Goal: Task Accomplishment & Management: Use online tool/utility

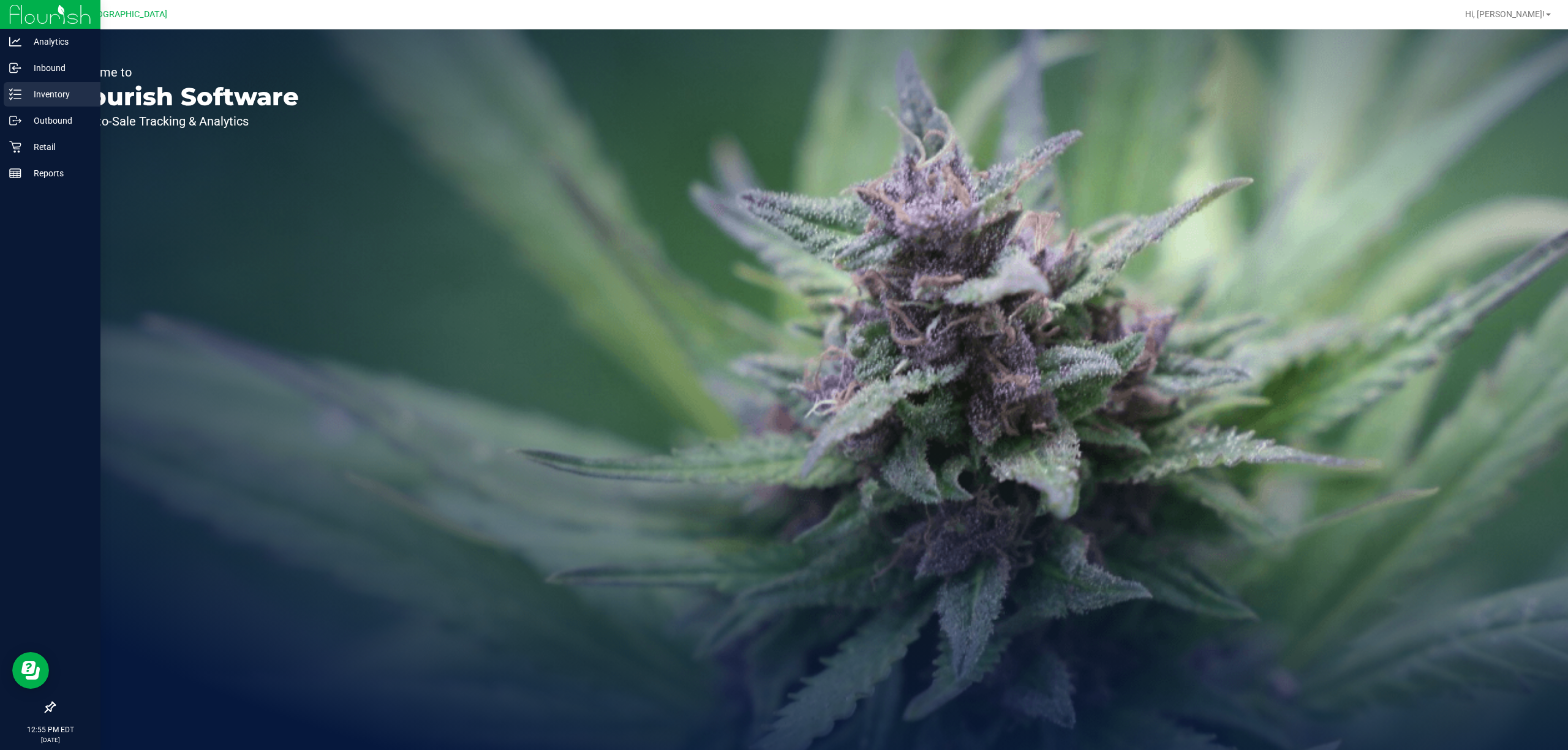
click at [54, 98] on p "Inventory" at bounding box center [57, 94] width 73 height 15
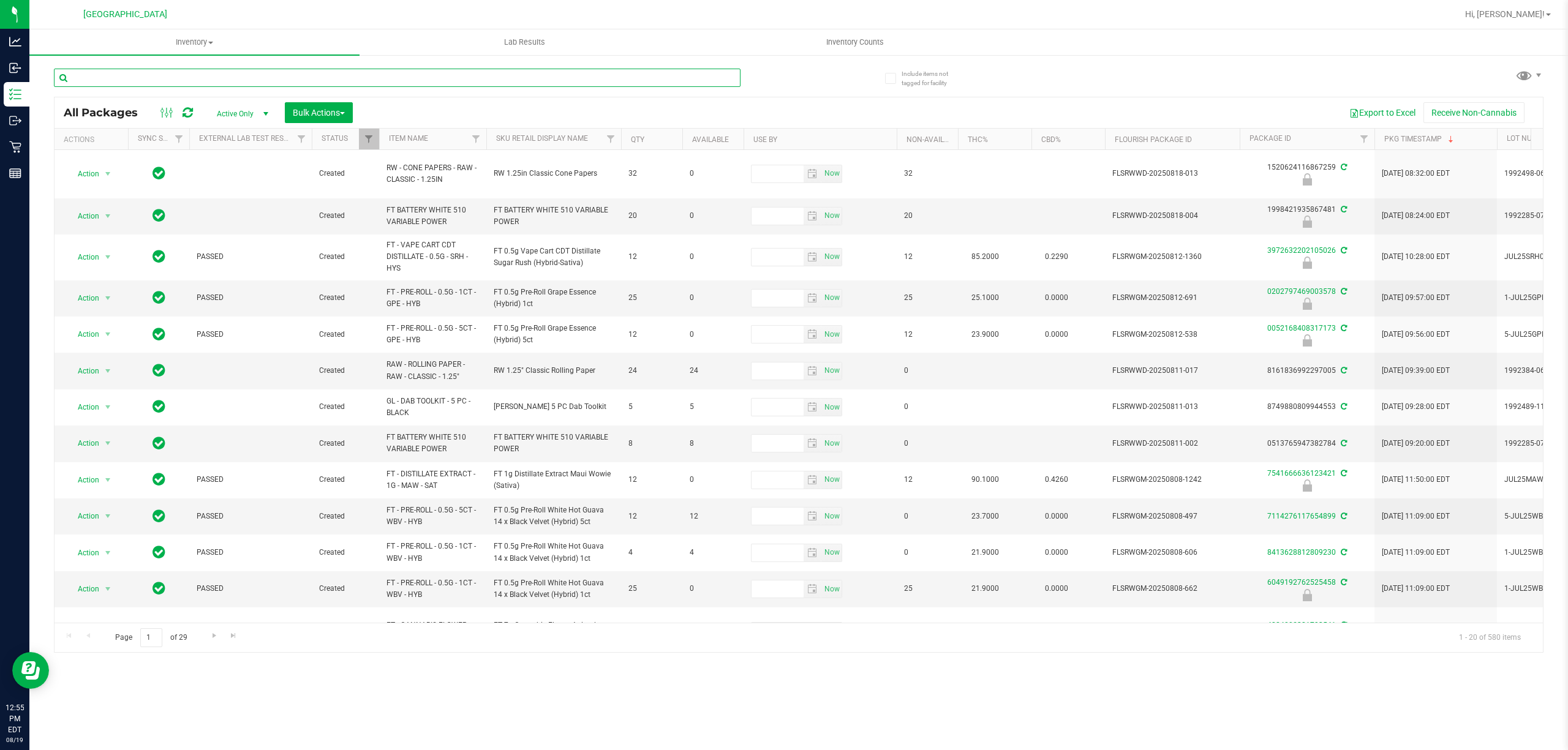
click at [251, 75] on input "text" at bounding box center [398, 78] width 687 height 18
type input "4608715448508873"
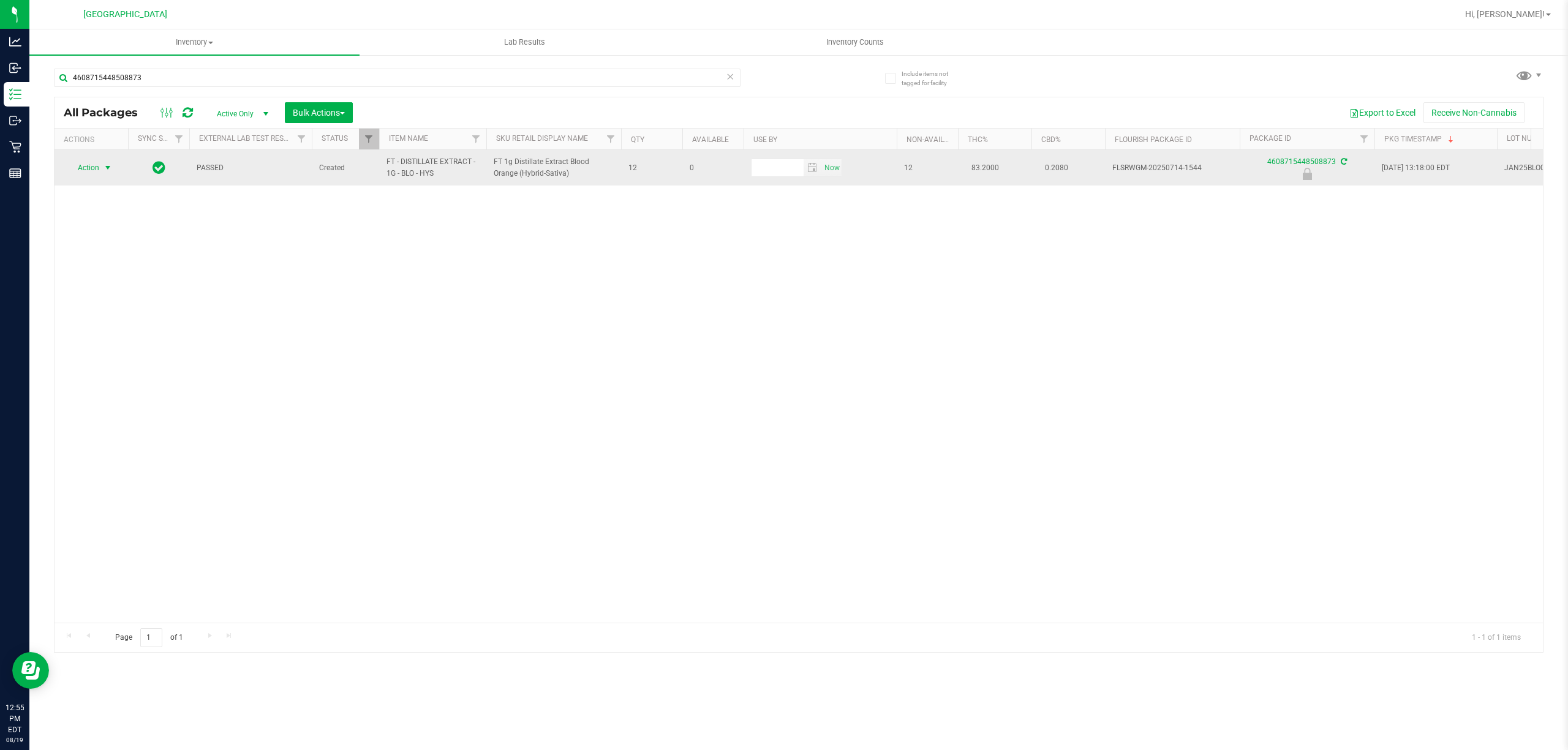
click at [106, 165] on span "select" at bounding box center [108, 168] width 10 height 10
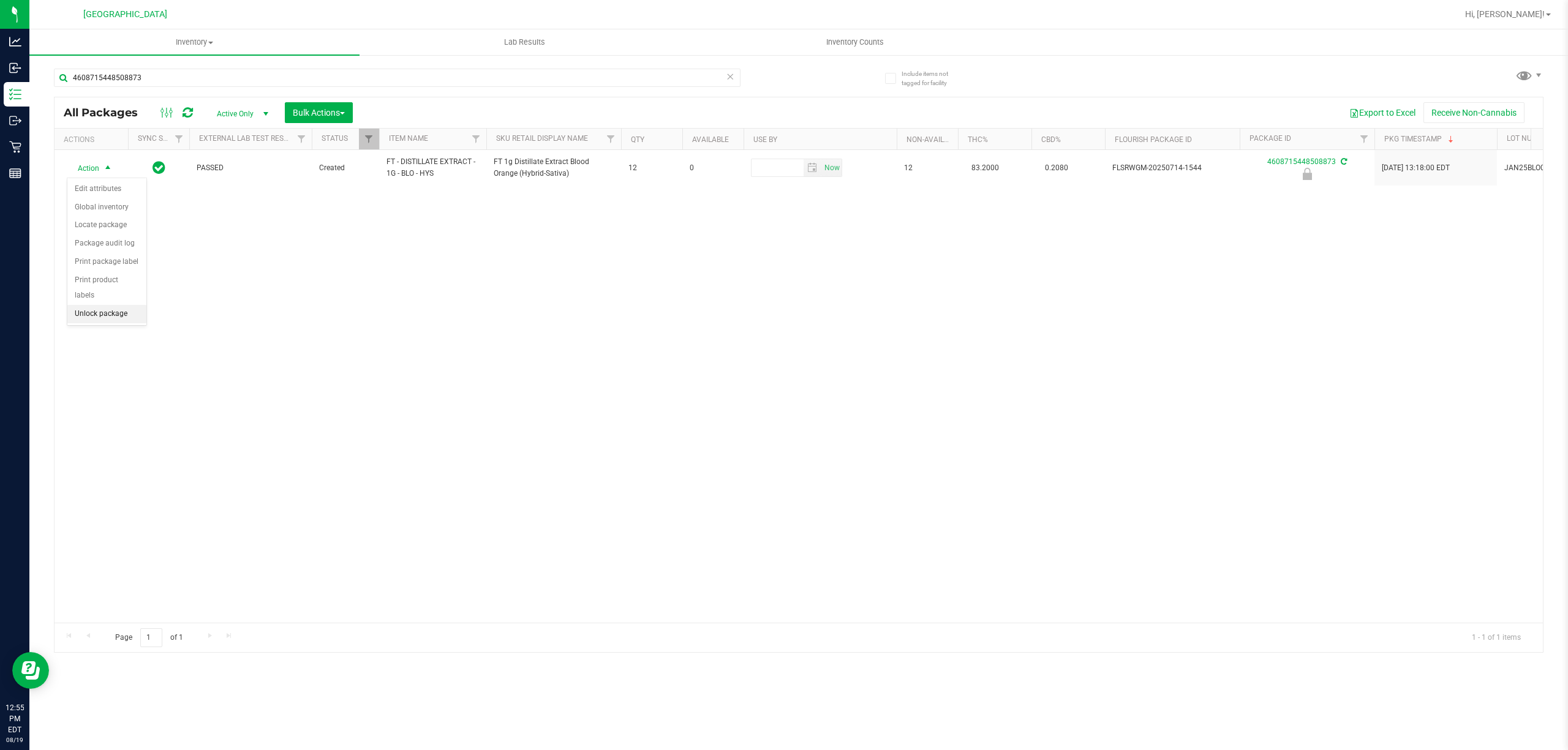
click at [102, 321] on li "Unlock package" at bounding box center [107, 314] width 79 height 18
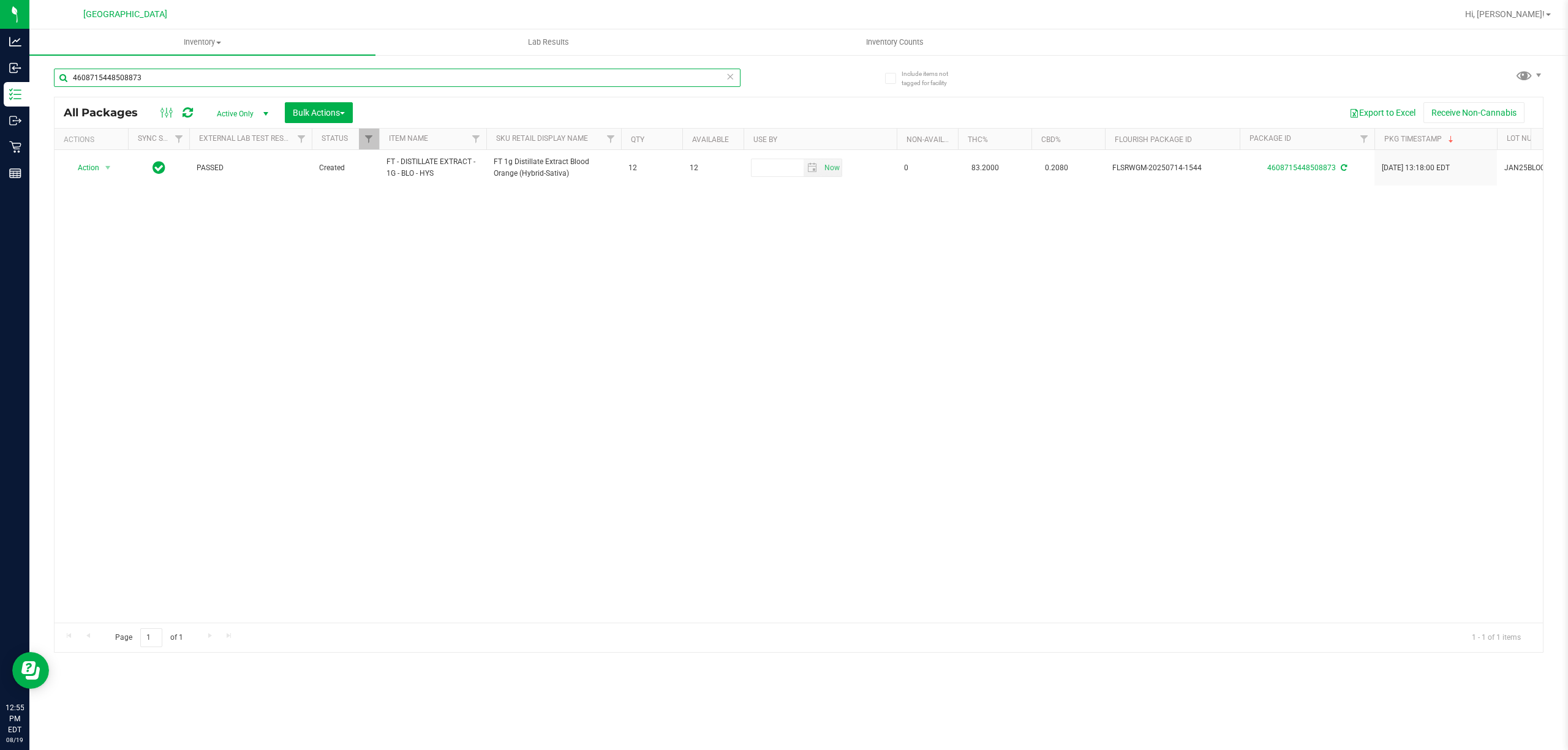
click at [217, 80] on input "4608715448508873" at bounding box center [398, 78] width 687 height 18
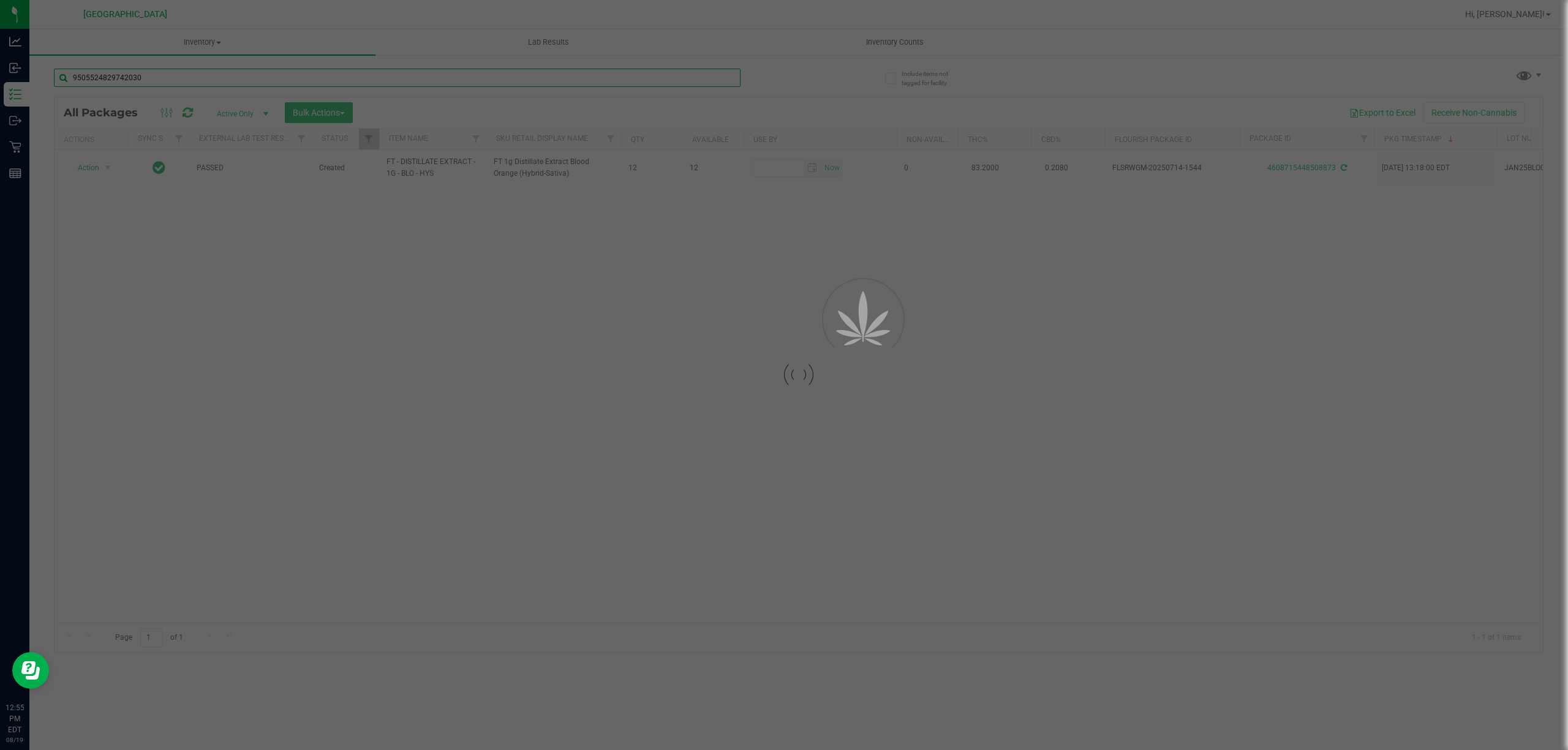
type input "9505524829742030"
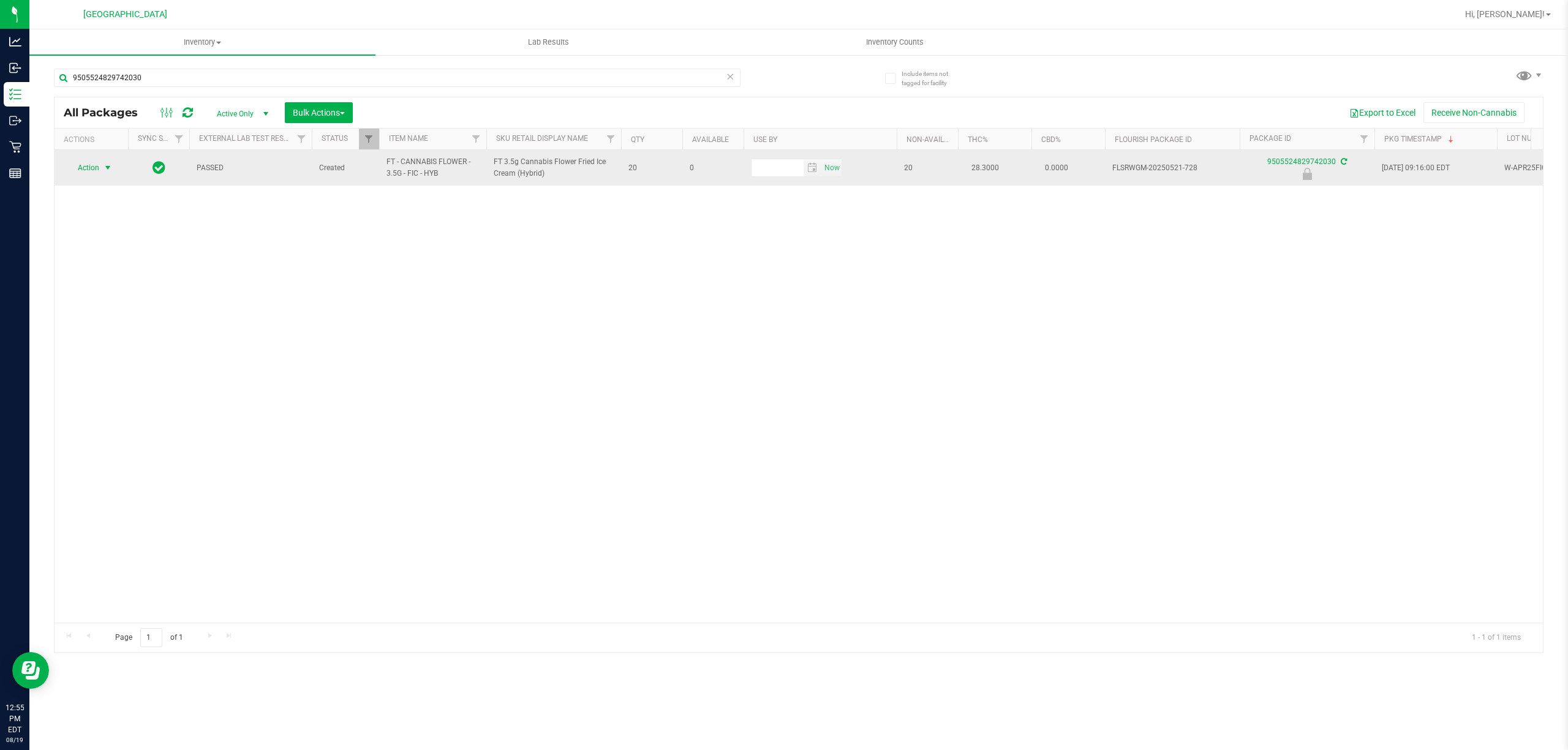
click at [106, 170] on span "select" at bounding box center [108, 168] width 10 height 10
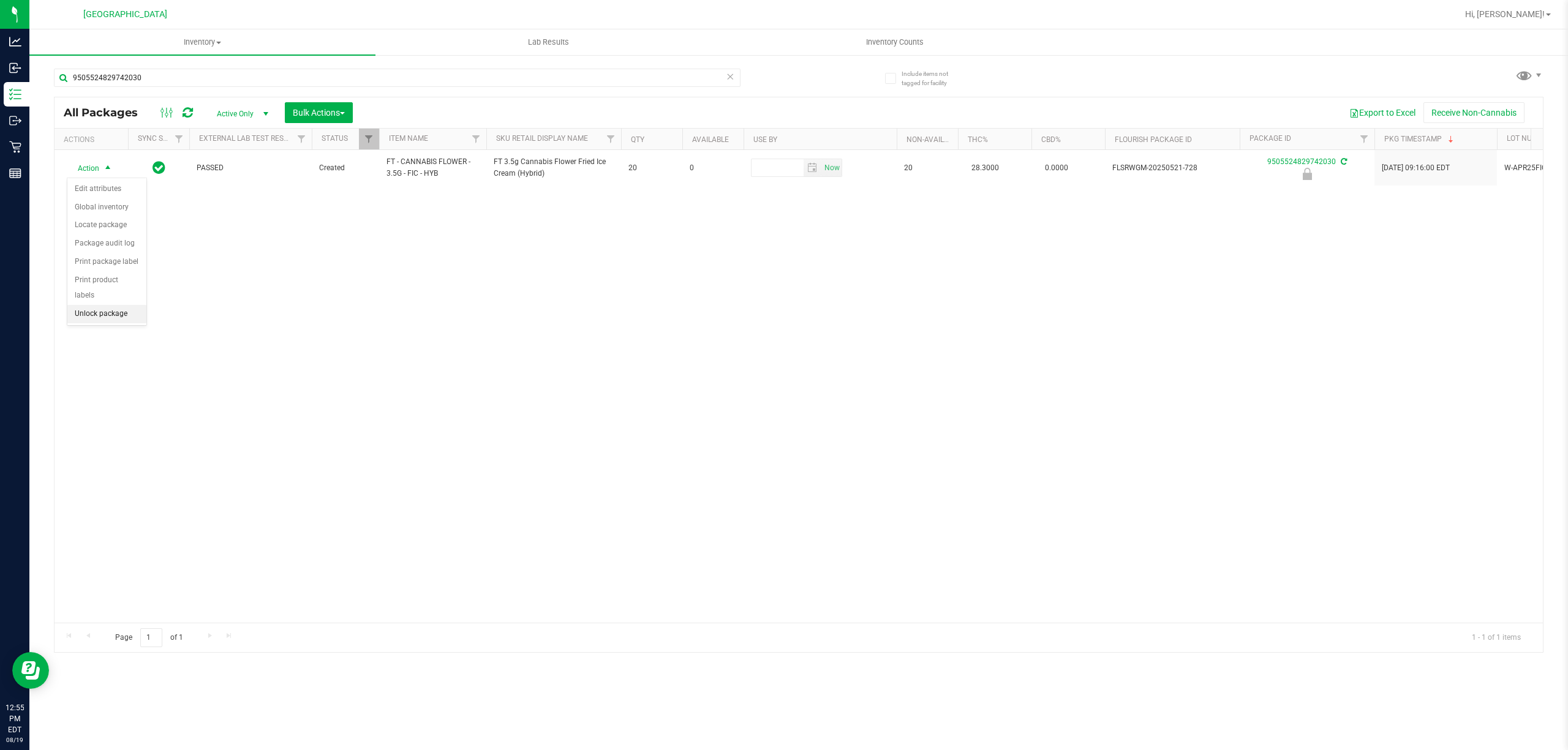
click at [104, 316] on li "Unlock package" at bounding box center [107, 314] width 79 height 18
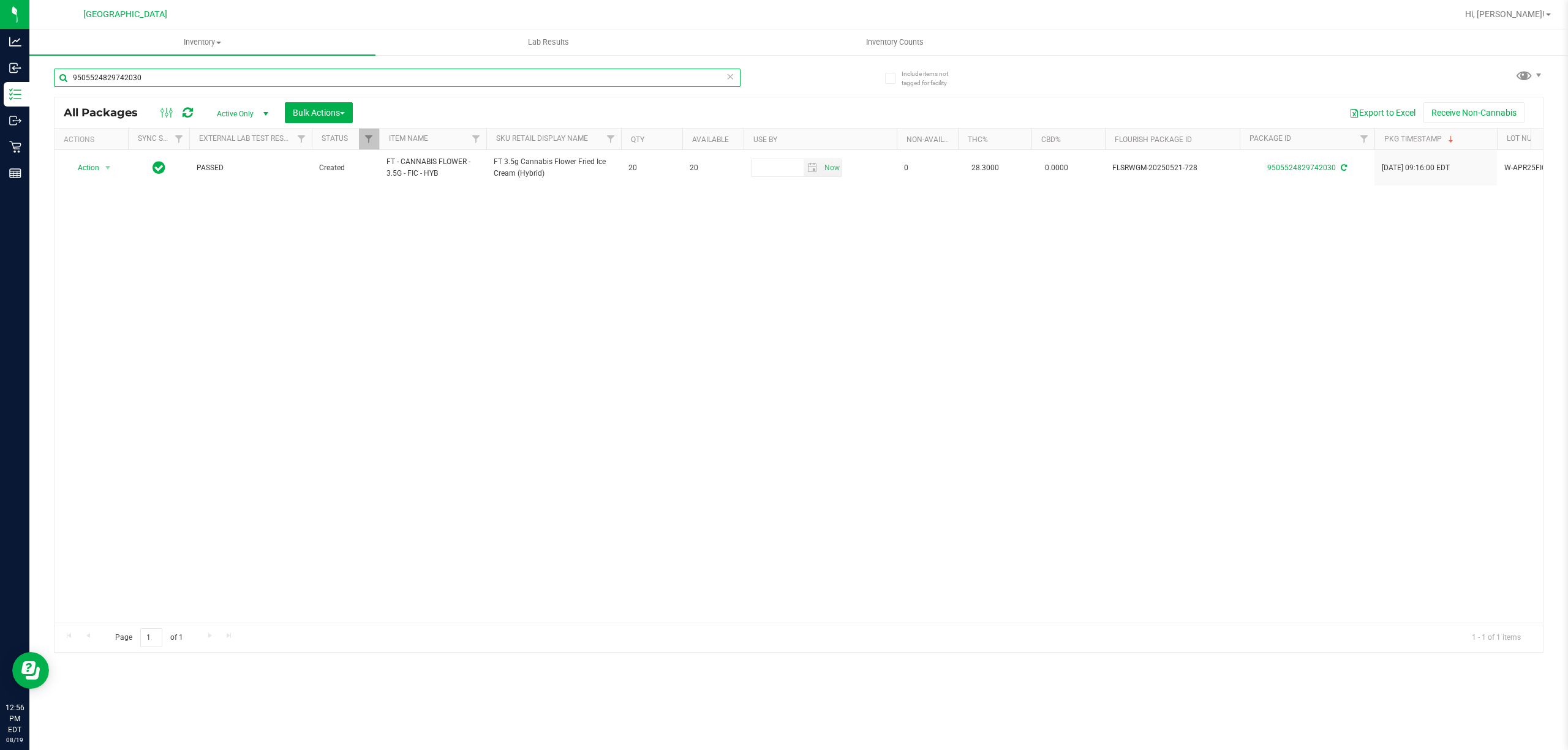
click at [162, 76] on input "9505524829742030" at bounding box center [398, 78] width 687 height 18
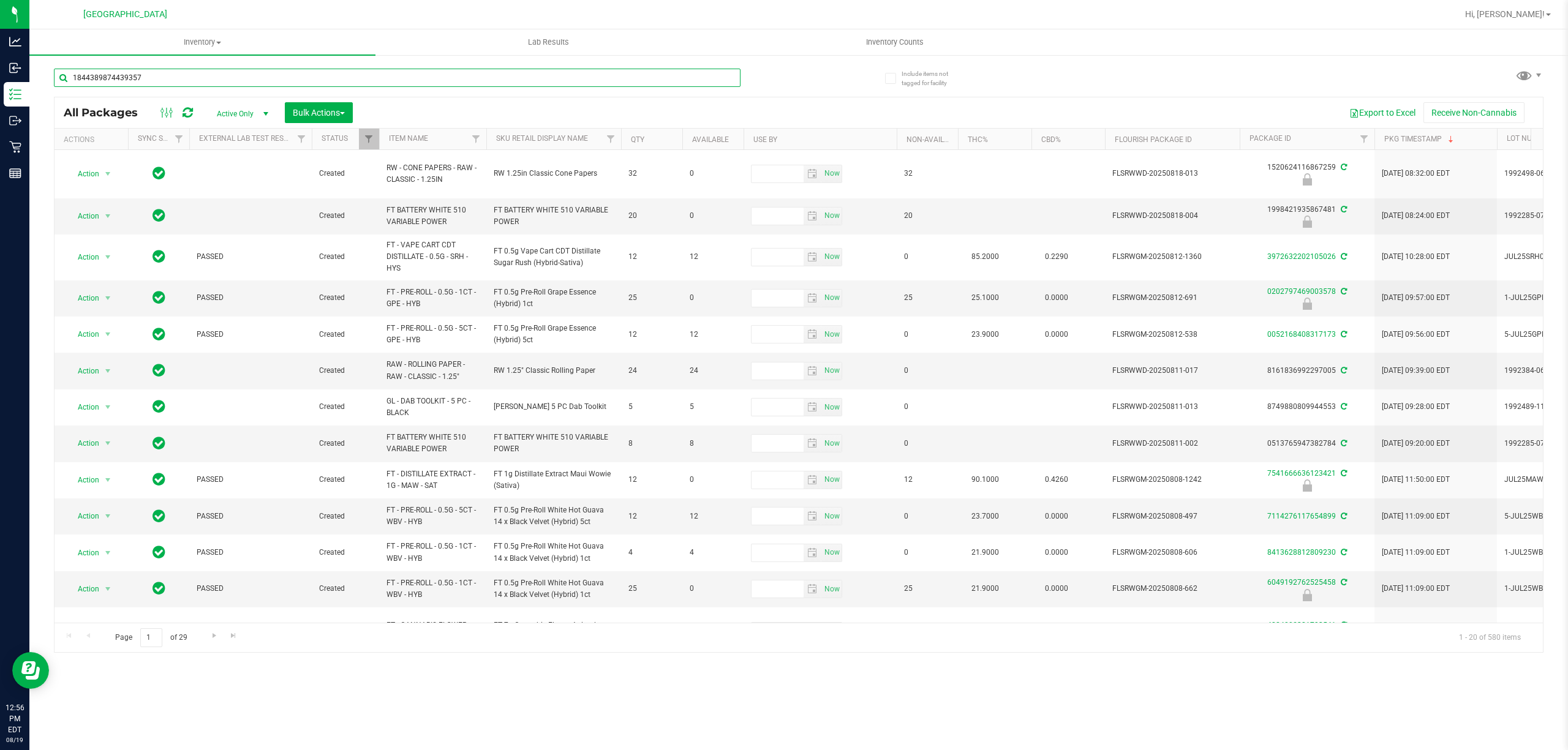
type input "1844389874439357"
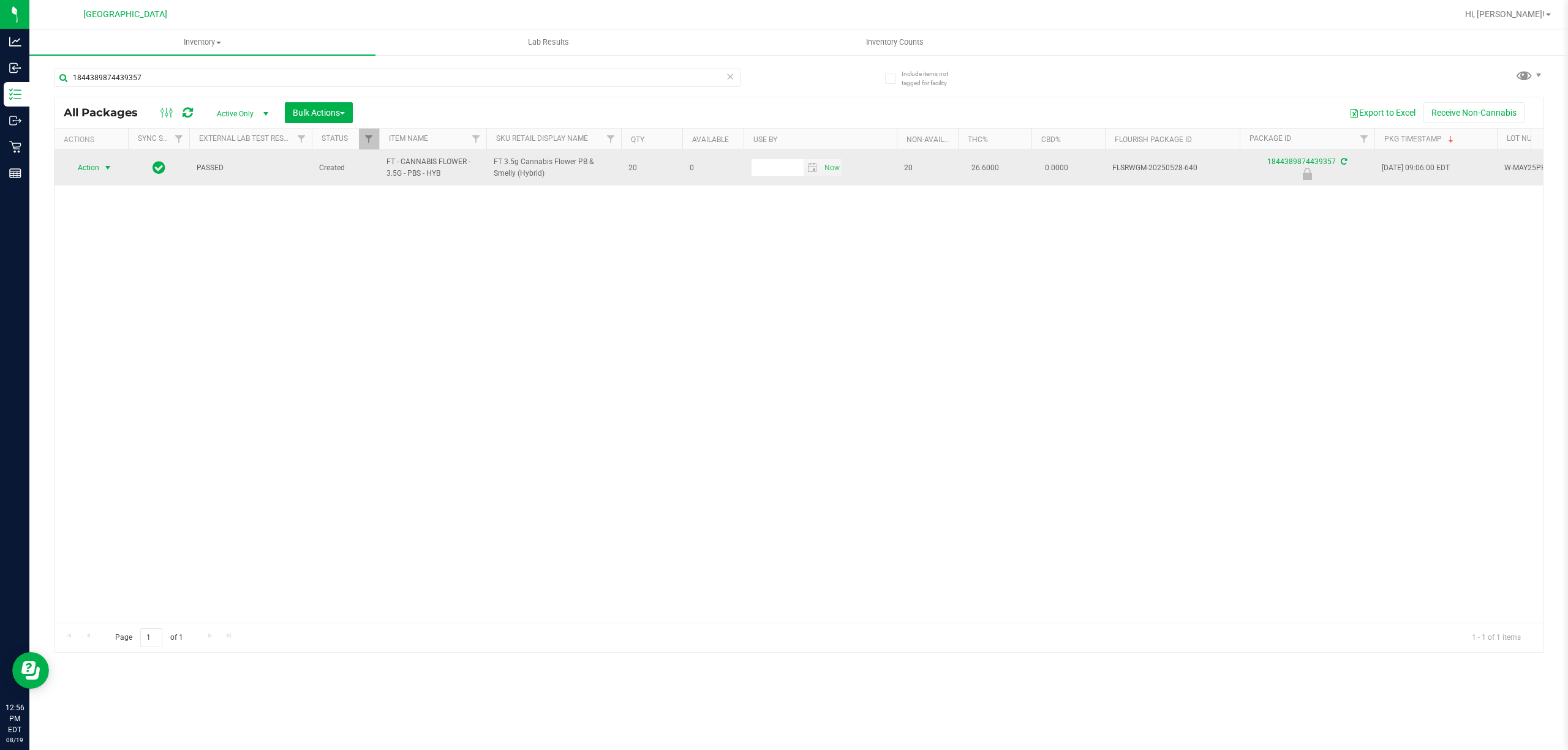
click at [106, 169] on span "select" at bounding box center [108, 168] width 10 height 10
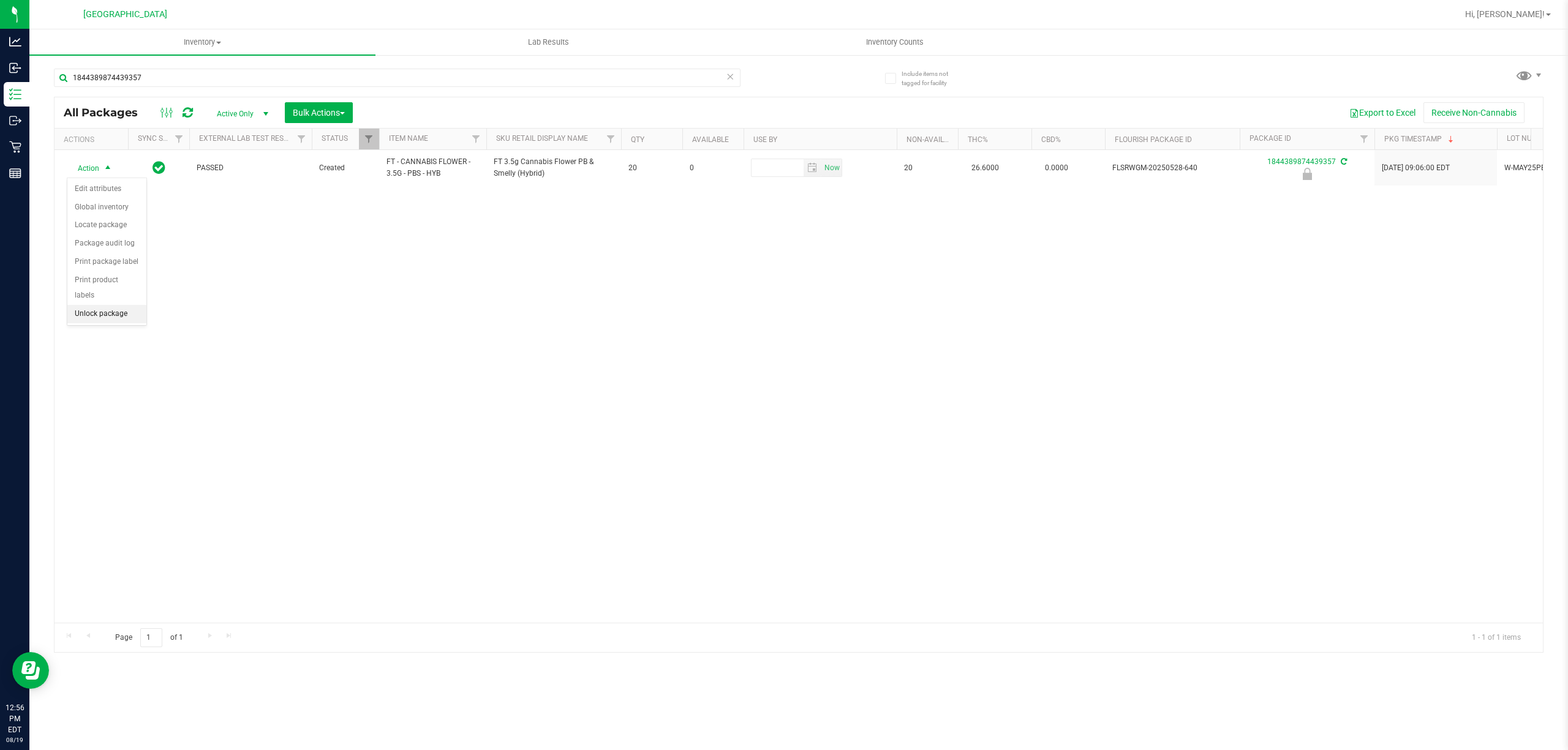
click at [94, 314] on li "Unlock package" at bounding box center [107, 314] width 79 height 18
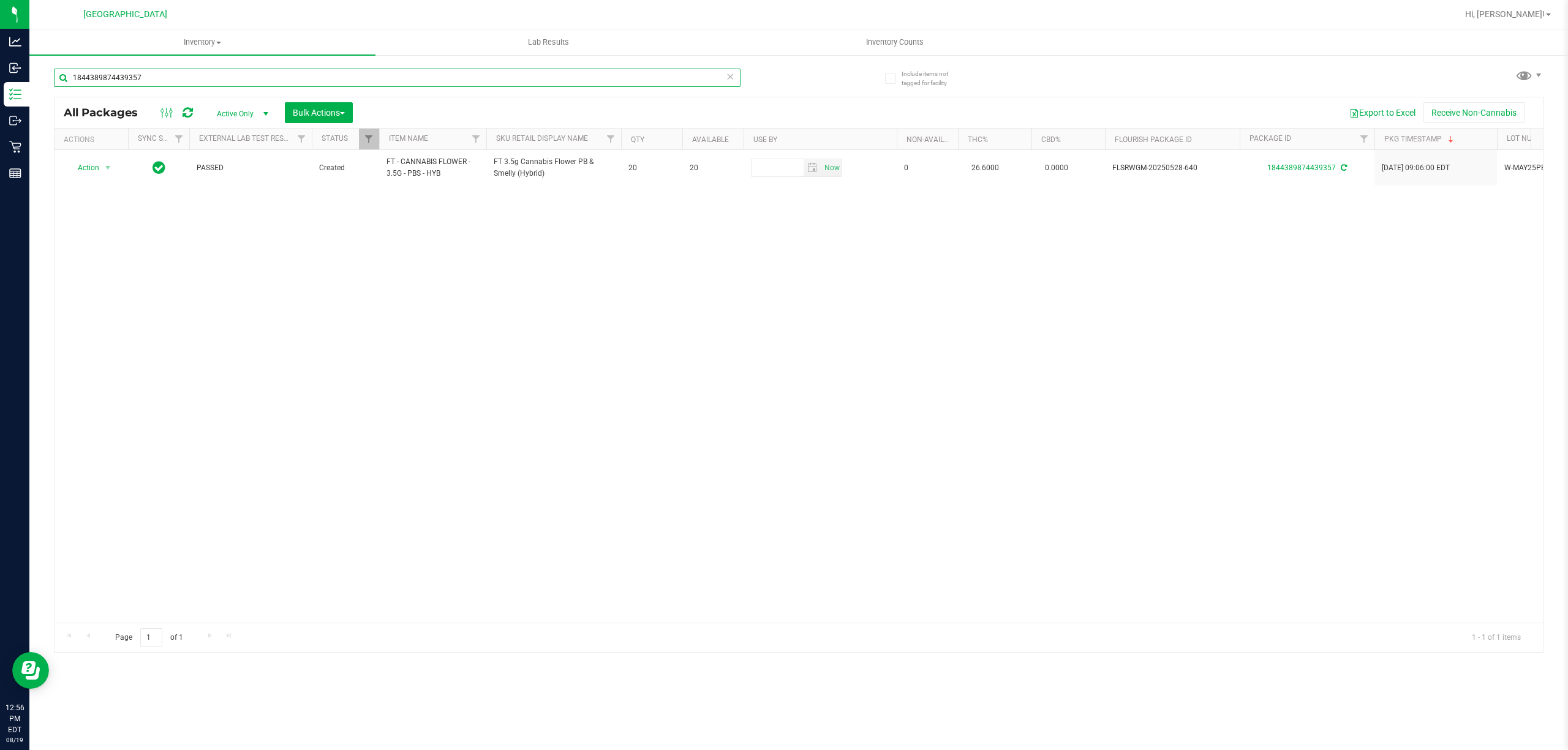
click at [207, 81] on input "1844389874439357" at bounding box center [398, 78] width 687 height 18
type input "0843628702307939"
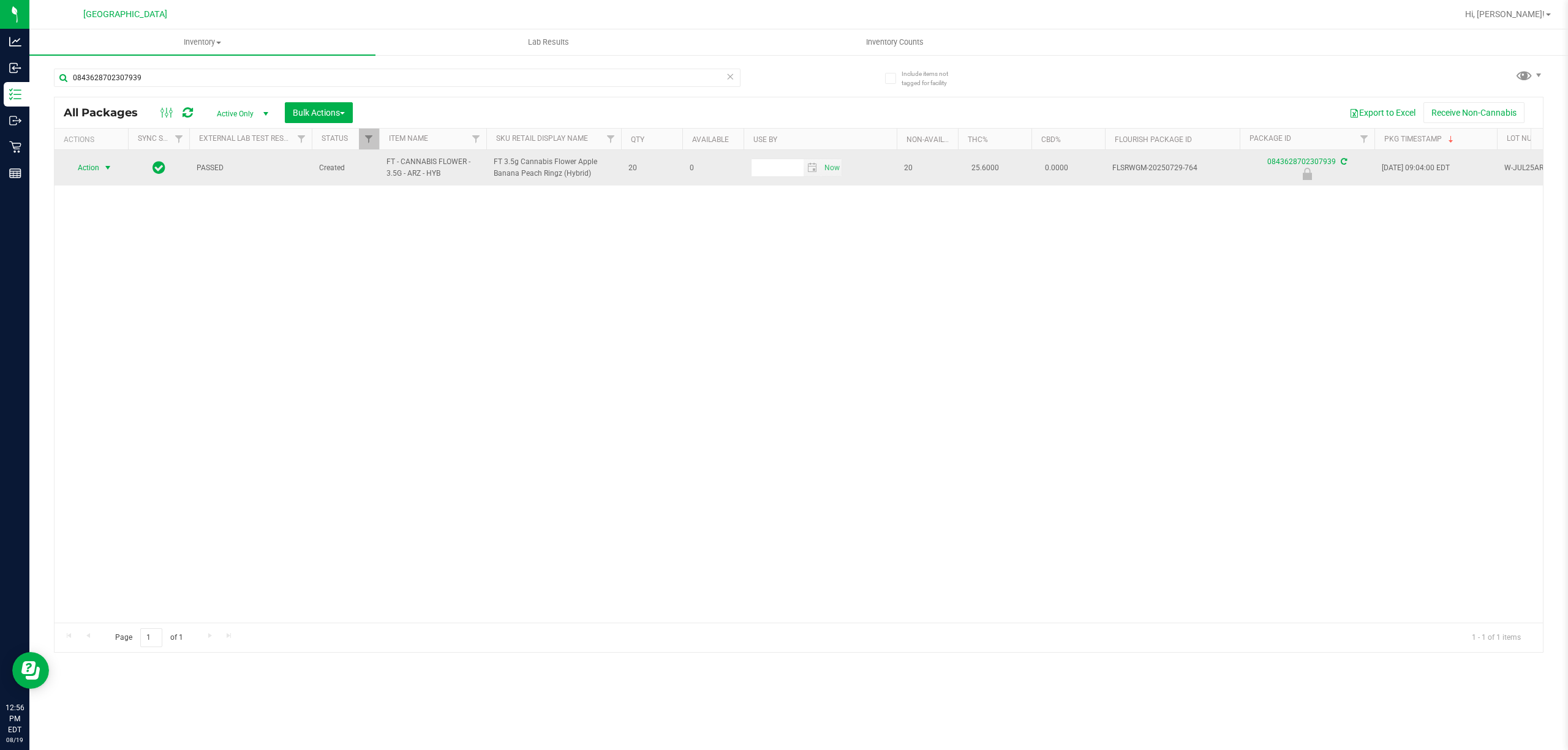
click at [106, 162] on span "select" at bounding box center [108, 168] width 15 height 17
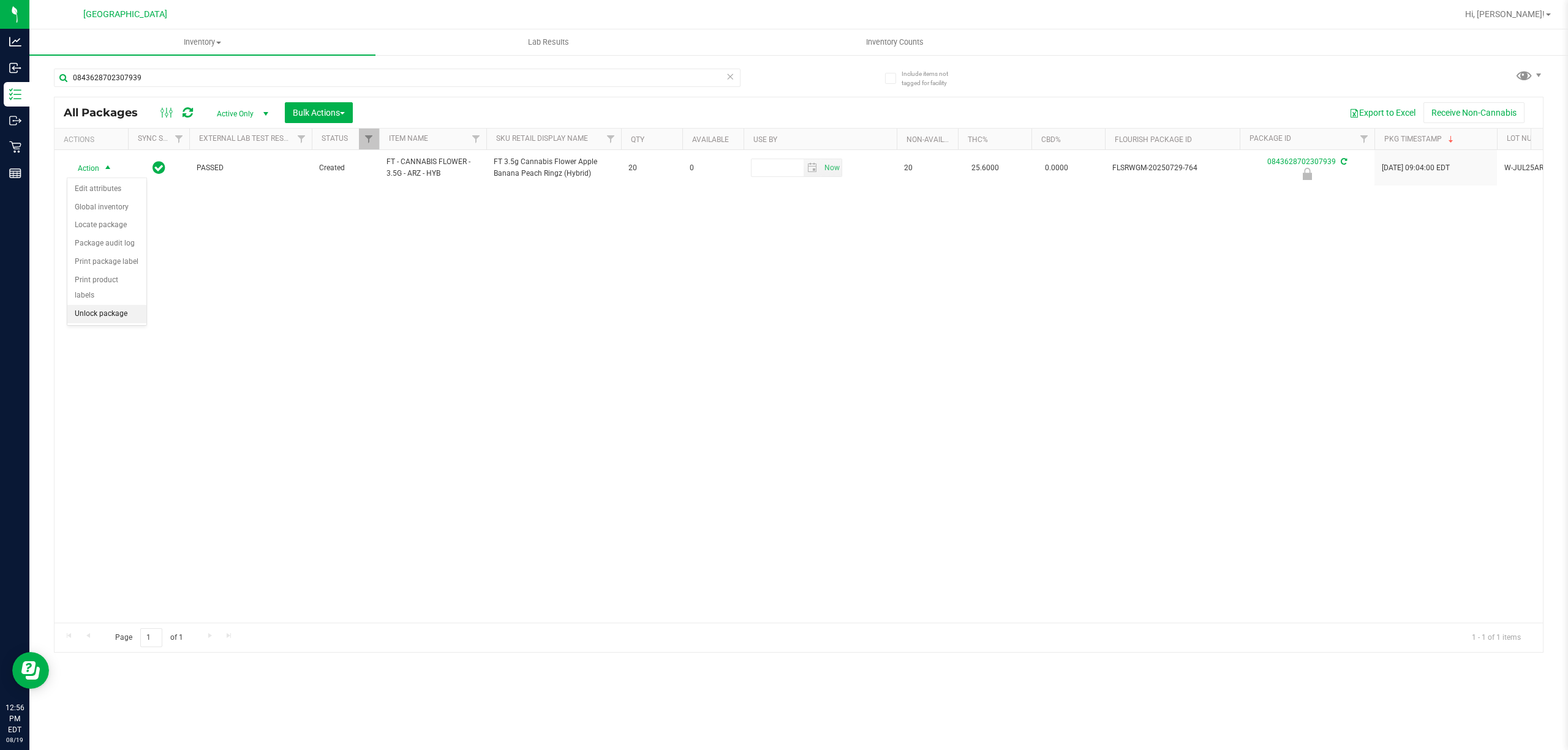
click at [104, 319] on li "Unlock package" at bounding box center [107, 314] width 79 height 18
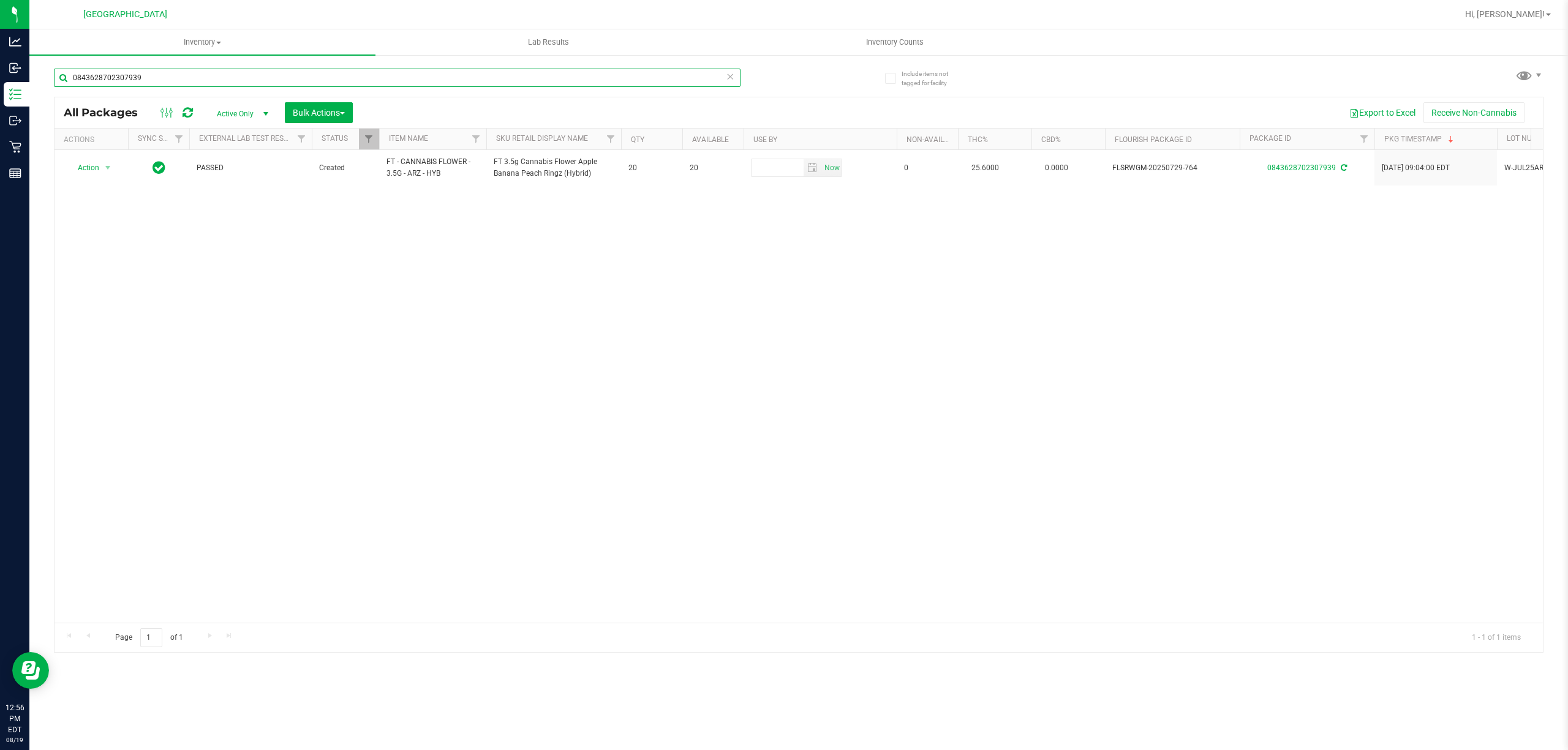
click at [226, 72] on input "0843628702307939" at bounding box center [398, 78] width 687 height 18
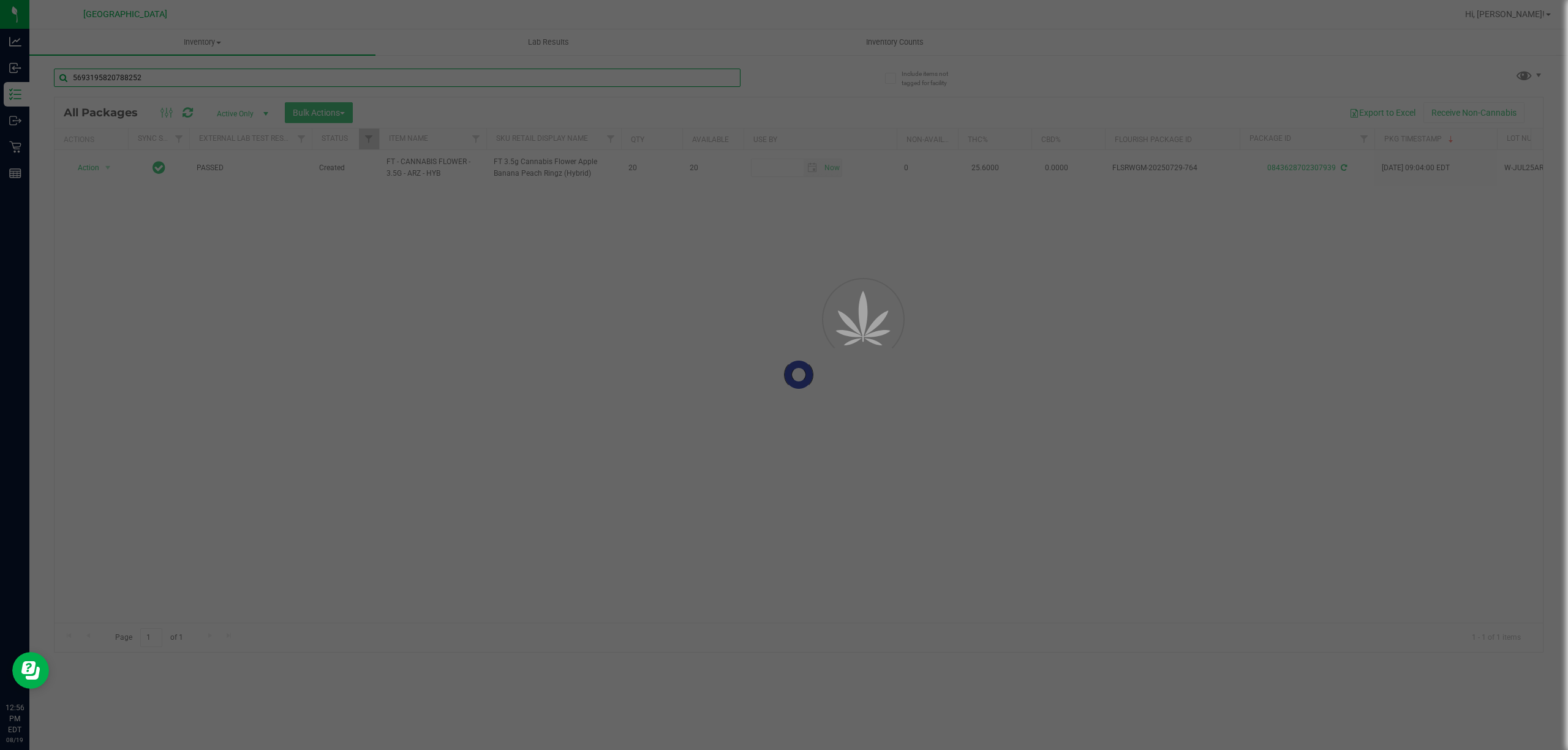
type input "5693195820788252"
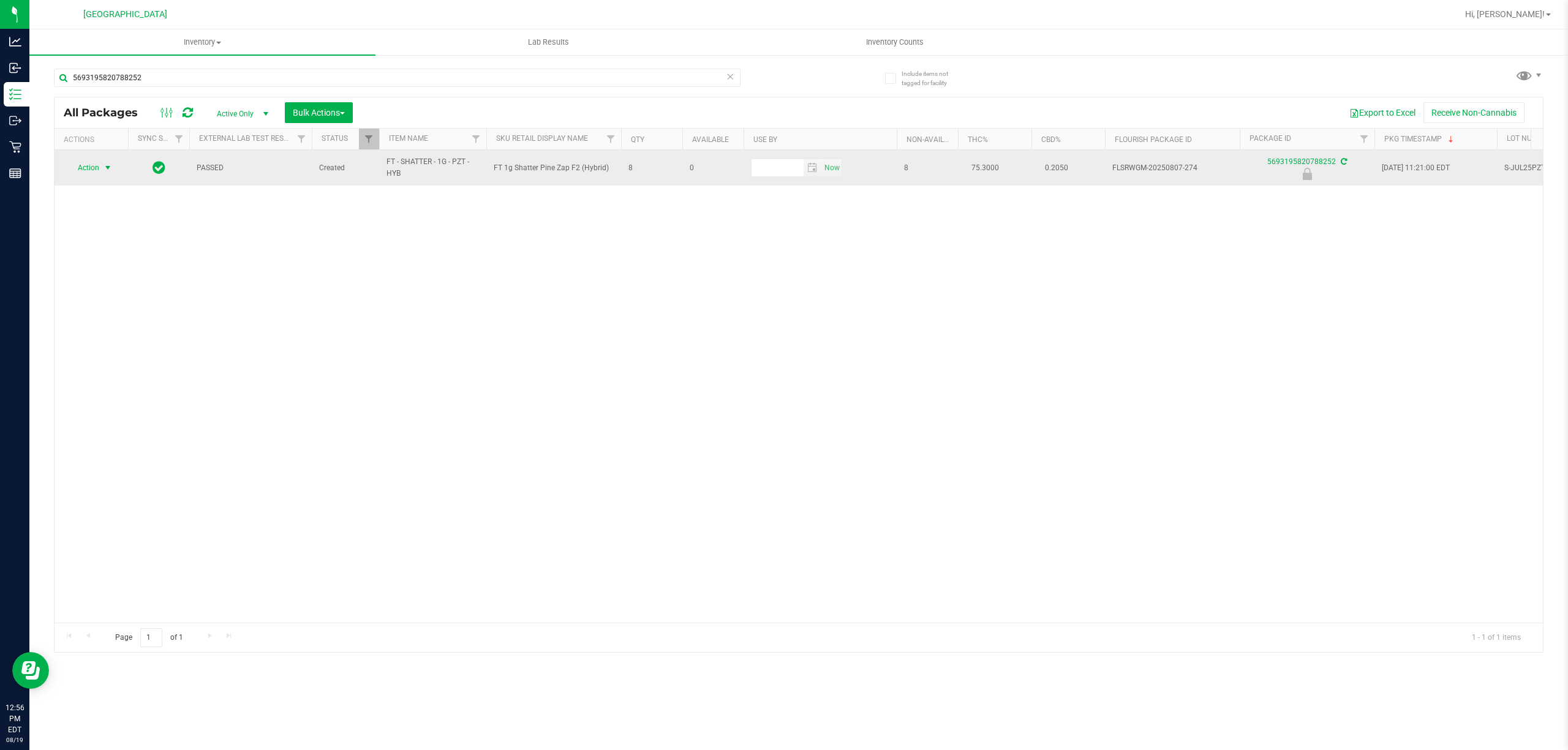
click at [93, 167] on span "Action" at bounding box center [83, 168] width 33 height 17
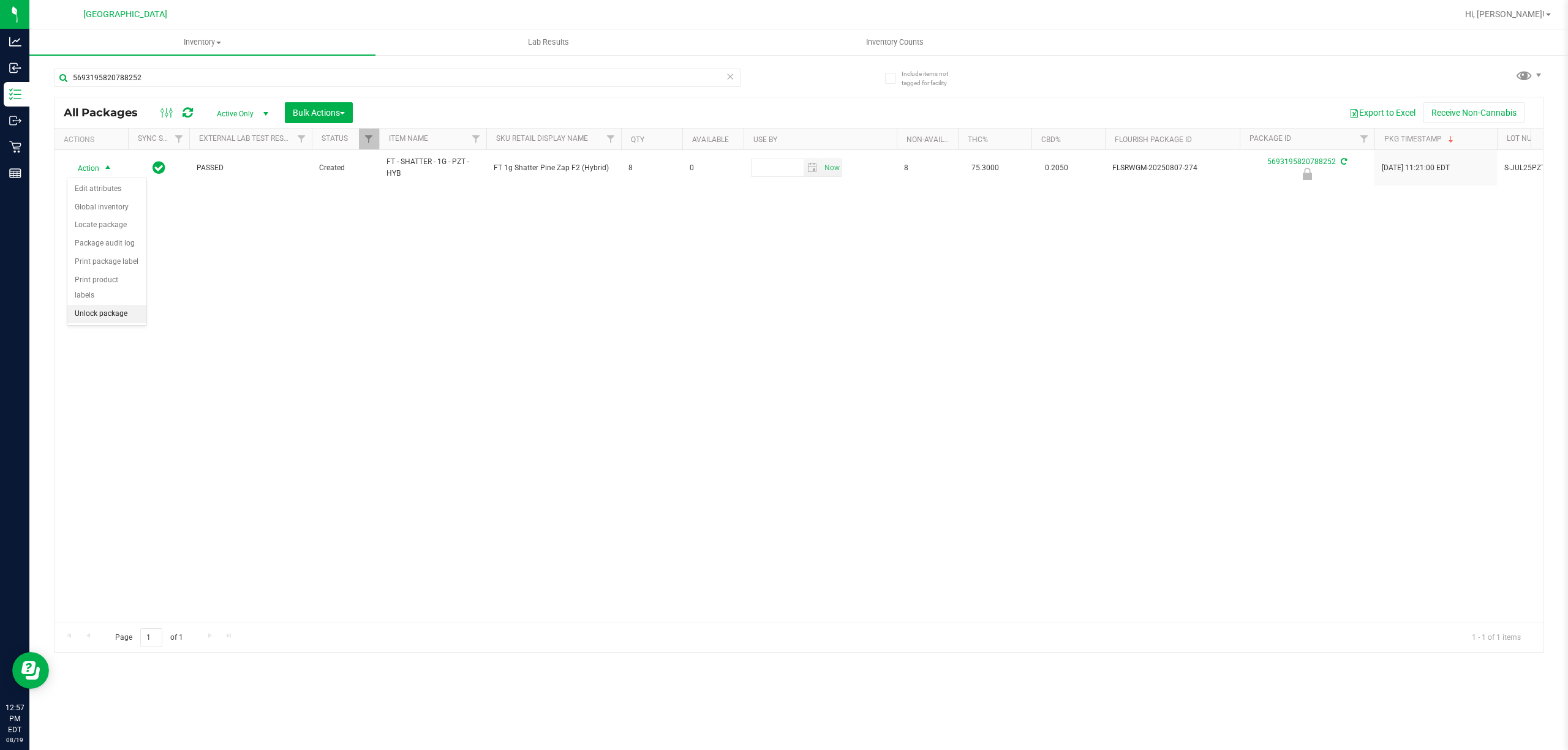
click at [116, 316] on li "Unlock package" at bounding box center [107, 314] width 79 height 18
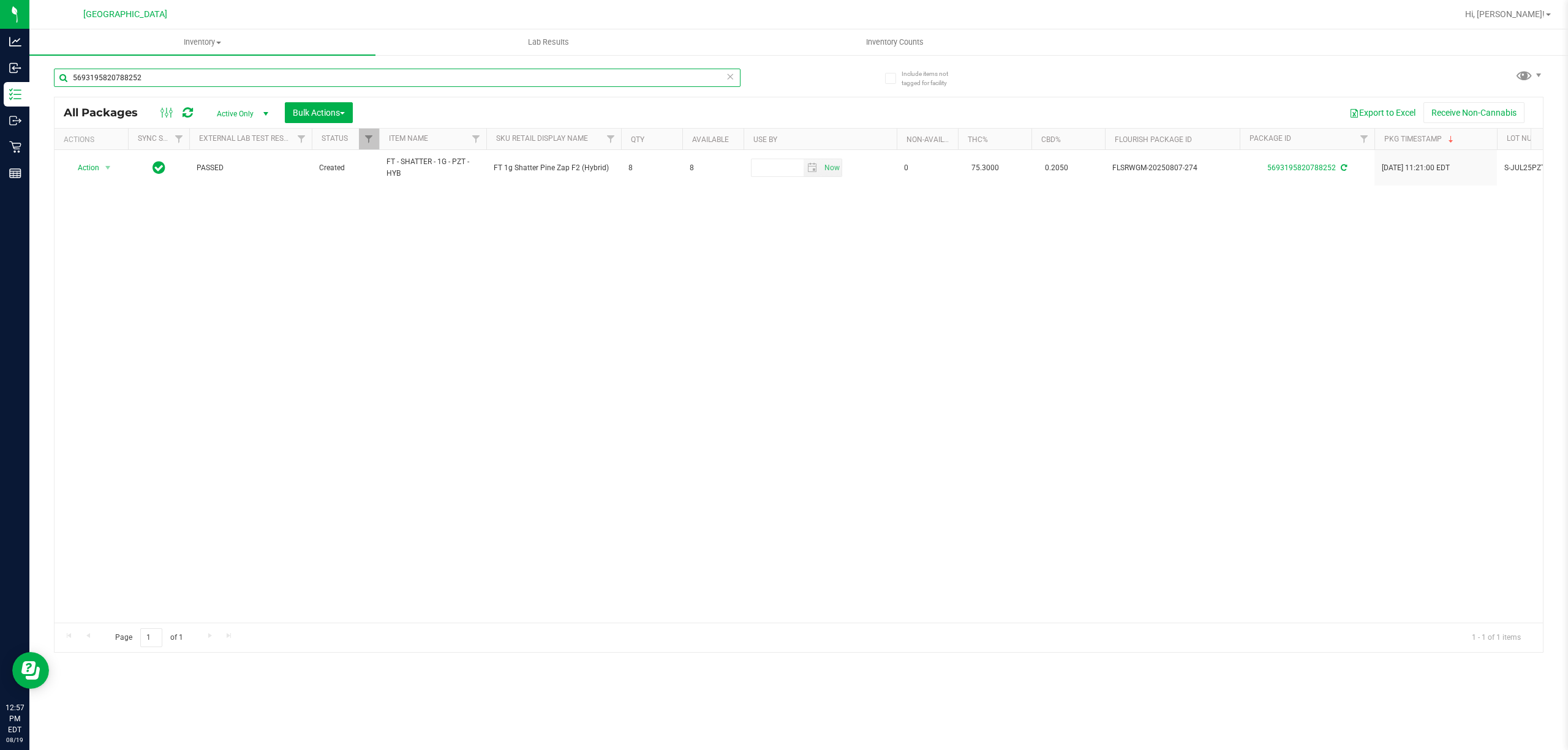
click at [173, 81] on input "5693195820788252" at bounding box center [398, 78] width 687 height 18
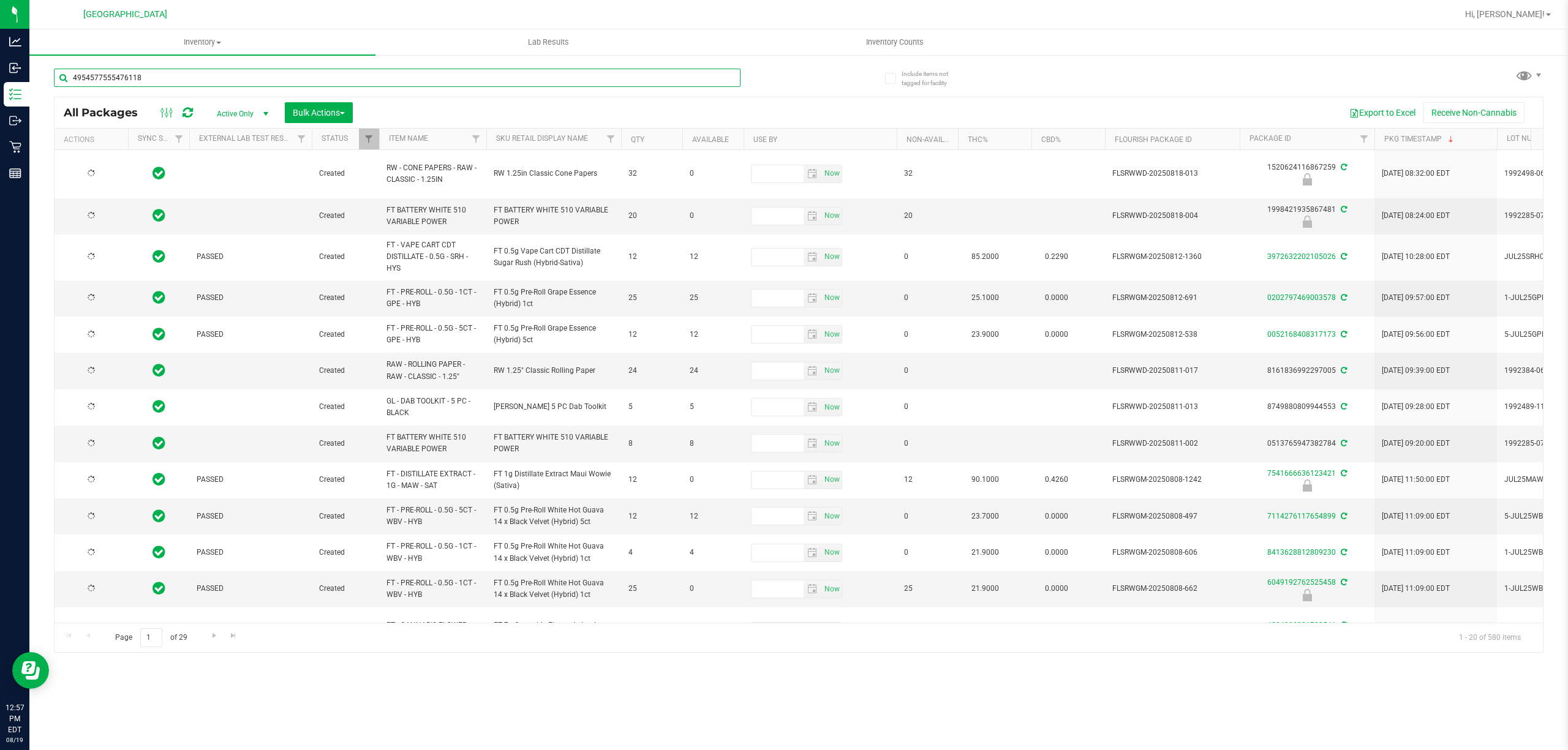
type input "4954577555476118"
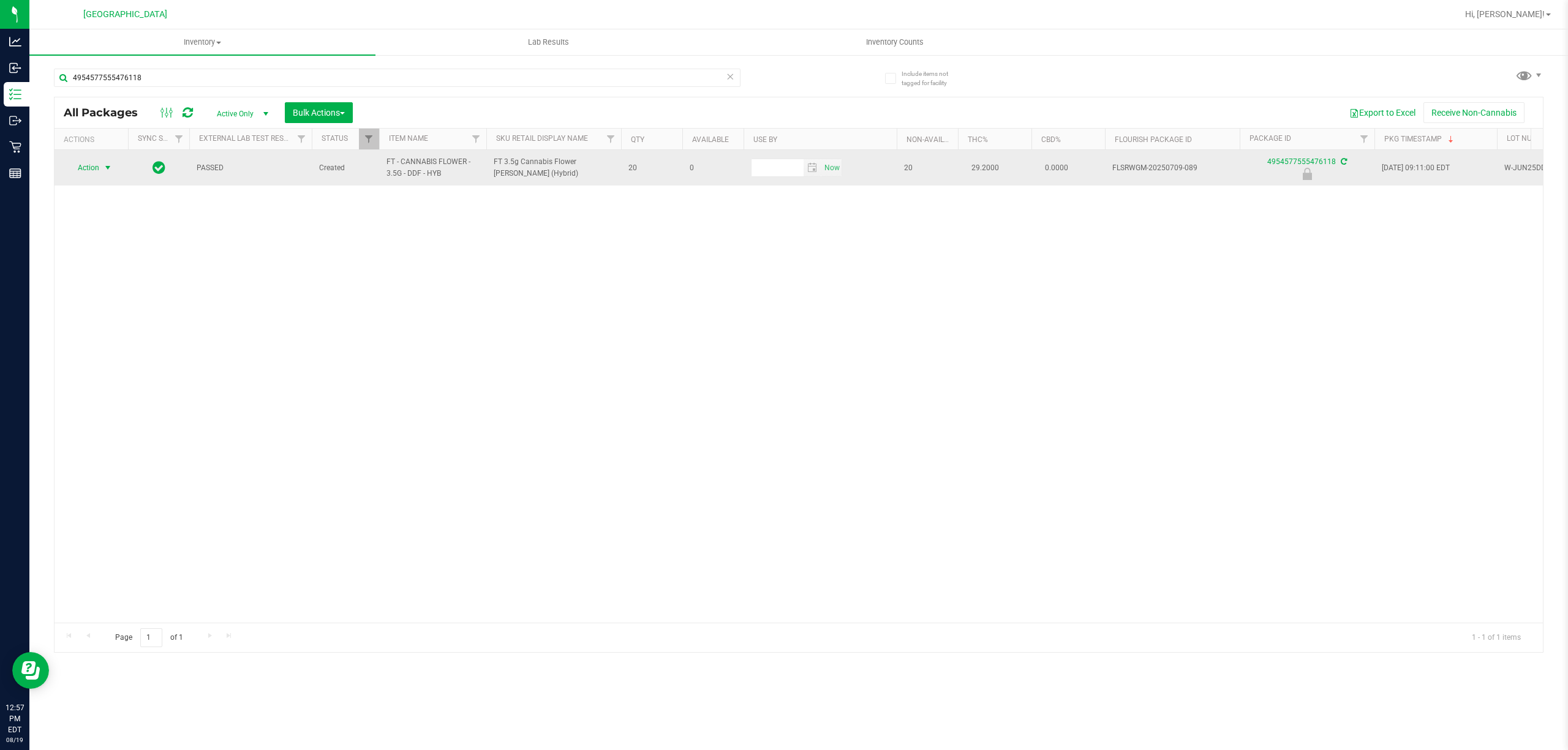
click at [104, 160] on span "select" at bounding box center [108, 168] width 15 height 17
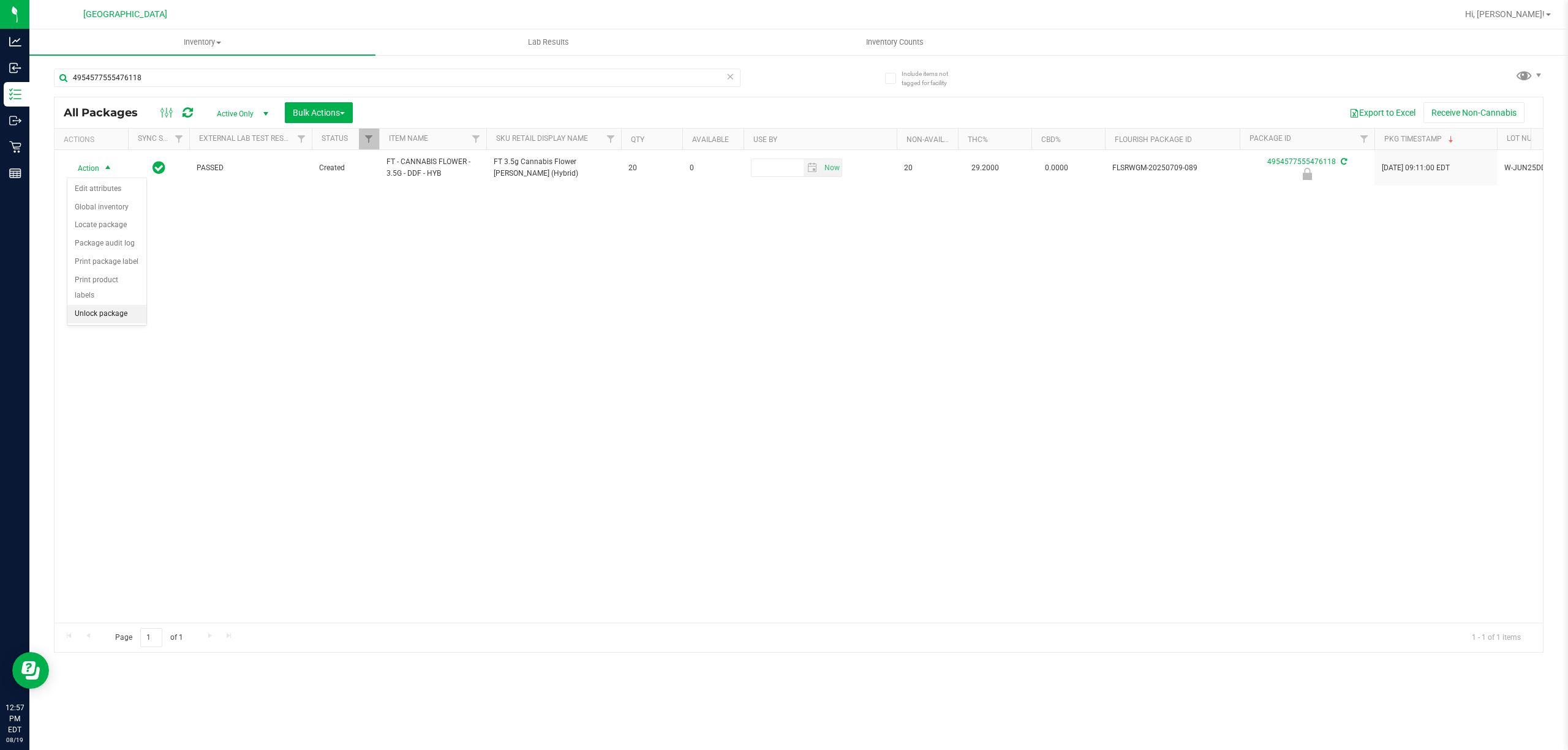
click at [108, 316] on li "Unlock package" at bounding box center [107, 314] width 79 height 18
